Goal: Entertainment & Leisure: Consume media (video, audio)

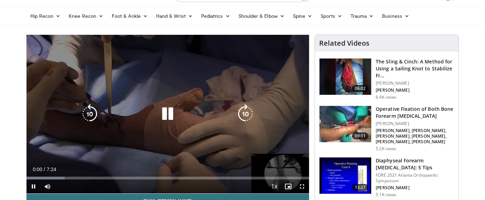
scroll to position [38, 0]
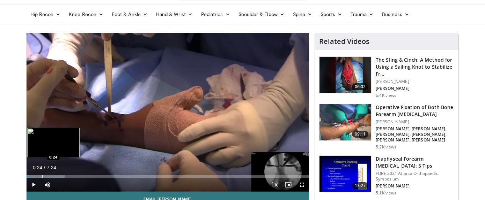
click at [42, 175] on div "Progress Bar" at bounding box center [42, 176] width 1 height 3
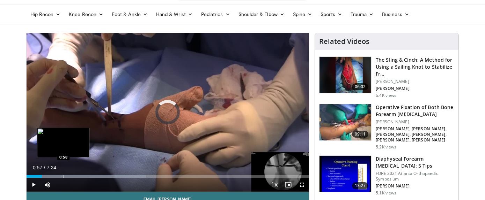
click at [63, 176] on div "Progress Bar" at bounding box center [63, 176] width 1 height 3
click at [68, 177] on div "Progress Bar" at bounding box center [68, 176] width 1 height 3
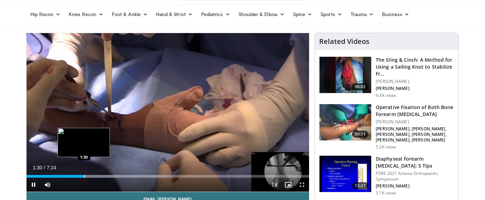
click at [115, 177] on div "Loaded : 49.48% 1:30 1:30" at bounding box center [168, 176] width 283 height 3
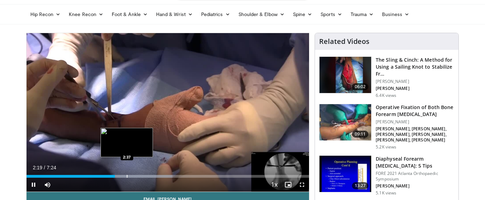
click at [127, 178] on video-js "**********" at bounding box center [168, 112] width 283 height 159
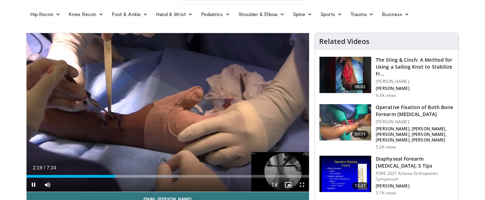
click at [144, 178] on div "Current Time 2:19 / Duration 7:24 Pause Skip Backward Skip Forward Mute Loaded …" at bounding box center [168, 185] width 283 height 14
click at [147, 179] on div "Current Time 2:20 / Duration 7:24 Pause Skip Backward Skip Forward Mute Loaded …" at bounding box center [168, 185] width 283 height 14
click at [152, 178] on div "Current Time 2:21 / Duration 7:24 Pause Skip Backward Skip Forward Mute Loaded …" at bounding box center [168, 185] width 283 height 14
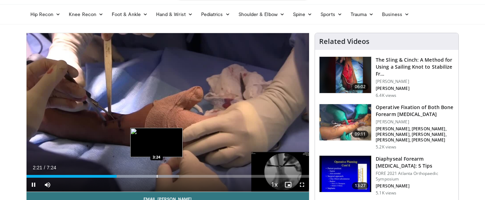
click at [156, 174] on div "Loaded : 53.98% 2:22 3:24" at bounding box center [168, 174] width 283 height 7
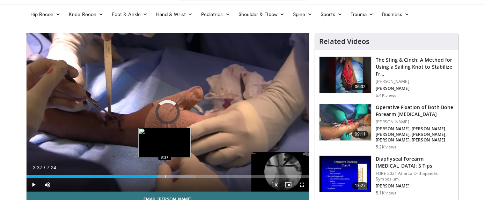
click at [164, 174] on div "Loaded : 60.09% 3:25 3:37" at bounding box center [168, 174] width 283 height 7
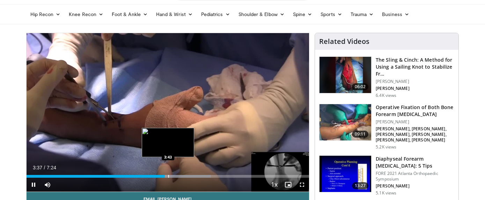
click at [168, 173] on div "Loaded : 65.23% 3:37 3:43" at bounding box center [168, 174] width 283 height 7
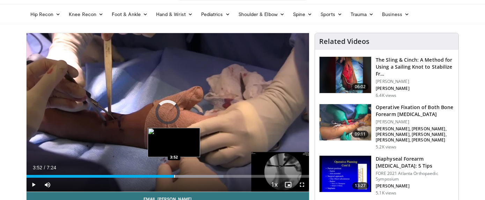
click at [174, 173] on div "Loaded : 69.73% 3:43 3:52" at bounding box center [168, 174] width 283 height 7
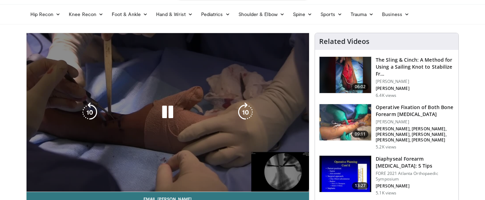
click at [178, 173] on video-js "**********" at bounding box center [168, 112] width 283 height 159
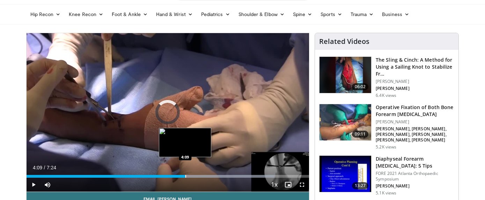
click at [185, 177] on div "Progress Bar" at bounding box center [185, 176] width 1 height 3
click at [188, 177] on div "Progress Bar" at bounding box center [188, 176] width 1 height 3
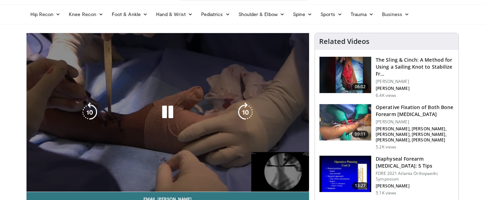
click at [191, 176] on video-js "**********" at bounding box center [168, 112] width 283 height 159
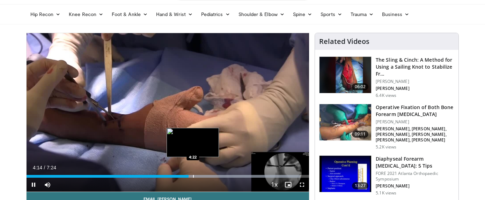
click at [194, 176] on div "Progress Bar" at bounding box center [193, 176] width 1 height 3
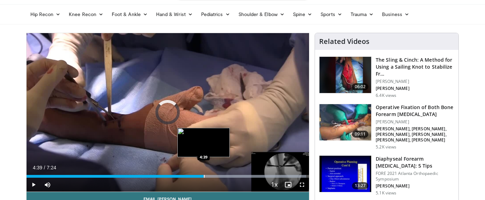
click at [204, 176] on div "Progress Bar" at bounding box center [204, 176] width 1 height 3
click at [207, 176] on div "Progress Bar" at bounding box center [207, 176] width 1 height 3
click at [214, 176] on div "Progress Bar" at bounding box center [214, 176] width 1 height 3
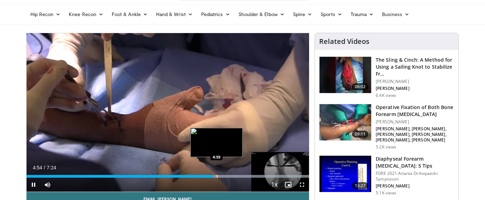
click at [217, 176] on div "Progress Bar" at bounding box center [217, 176] width 1 height 3
click at [223, 175] on div "Progress Bar" at bounding box center [222, 176] width 1 height 3
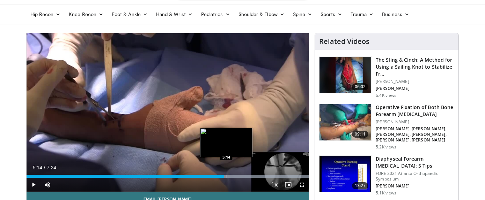
click at [226, 175] on div "Progress Bar" at bounding box center [226, 176] width 1 height 3
click at [231, 175] on div "Progress Bar" at bounding box center [231, 176] width 1 height 3
click at [235, 175] on div "Progress Bar" at bounding box center [235, 176] width 1 height 3
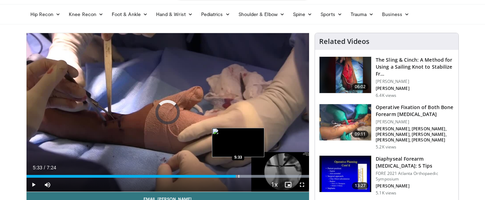
click at [238, 175] on div "Progress Bar" at bounding box center [238, 176] width 1 height 3
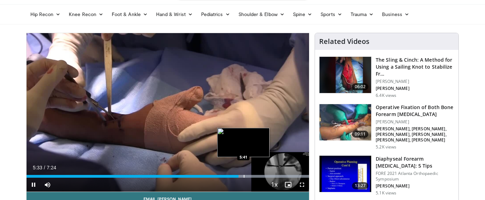
click at [244, 175] on div "Progress Bar" at bounding box center [244, 176] width 1 height 3
click at [246, 175] on div "Progress Bar" at bounding box center [246, 176] width 1 height 3
click at [251, 175] on div "Progress Bar" at bounding box center [251, 176] width 1 height 3
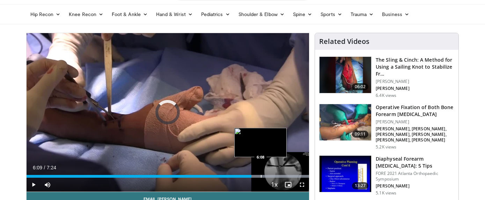
click at [261, 176] on div "Progress Bar" at bounding box center [261, 176] width 1 height 3
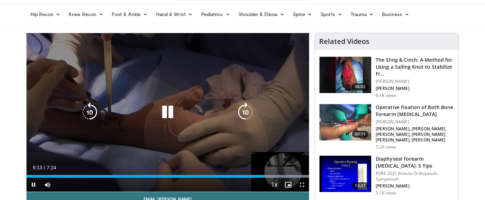
click at [186, 68] on div "10 seconds Tap to unmute" at bounding box center [168, 112] width 283 height 159
